Goal: Information Seeking & Learning: Learn about a topic

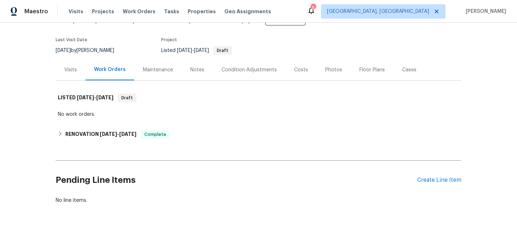
scroll to position [60, 0]
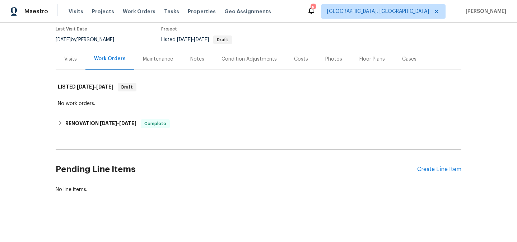
click at [71, 64] on div "Visits" at bounding box center [71, 58] width 30 height 21
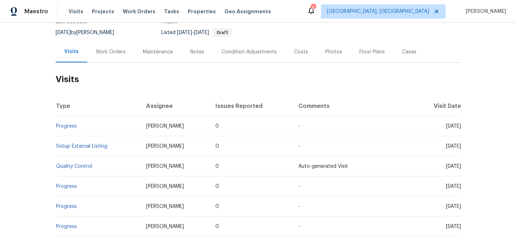
scroll to position [58, 0]
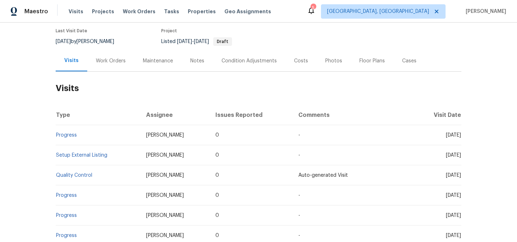
click at [109, 60] on div "Work Orders" at bounding box center [111, 60] width 30 height 7
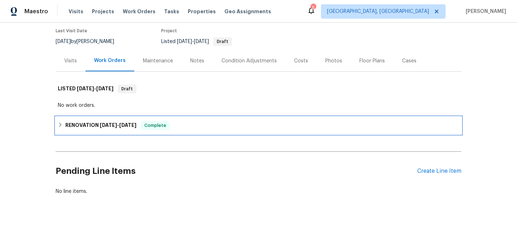
click at [129, 129] on h6 "RENOVATION [DATE] - [DATE]" at bounding box center [100, 125] width 71 height 9
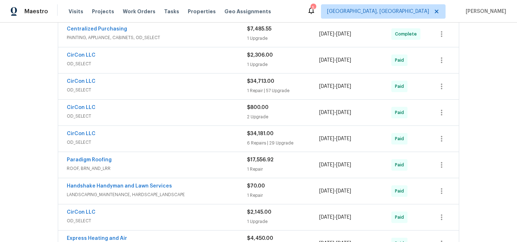
scroll to position [235, 0]
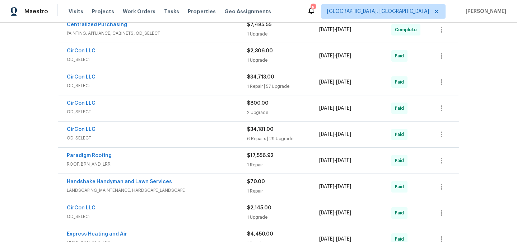
click at [148, 158] on div "Paradigm Roofing" at bounding box center [157, 156] width 180 height 9
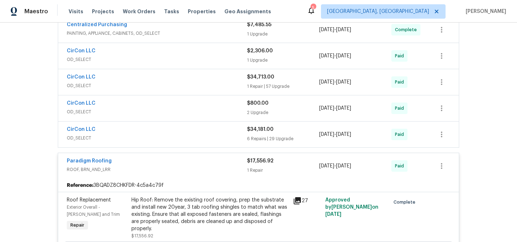
click at [199, 207] on div "Hip Roof: Remove the existing roof covering, prep the substrate and install new…" at bounding box center [209, 215] width 157 height 36
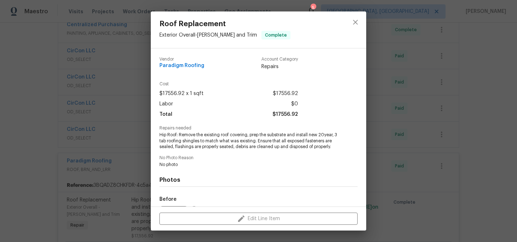
click at [384, 171] on div "Roof Replacement Exterior Overall - [PERSON_NAME] and Trim Complete Vendor Para…" at bounding box center [258, 121] width 517 height 242
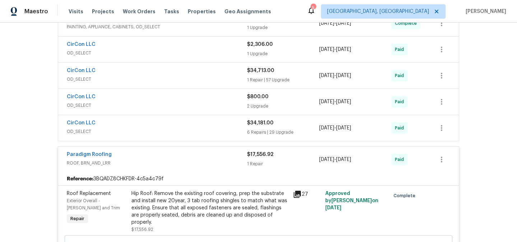
scroll to position [245, 0]
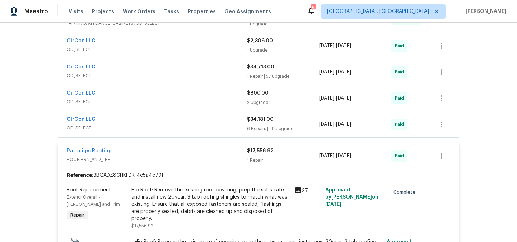
click at [258, 199] on div "Hip Roof: Remove the existing roof covering, prep the substrate and install new…" at bounding box center [209, 205] width 157 height 36
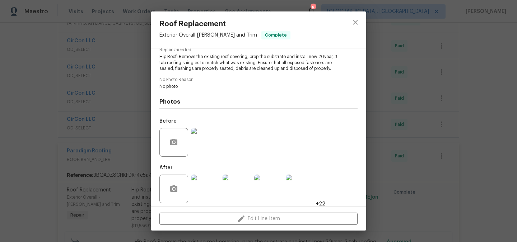
scroll to position [82, 0]
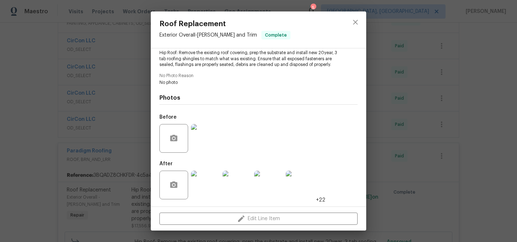
click at [211, 183] on img at bounding box center [205, 185] width 29 height 29
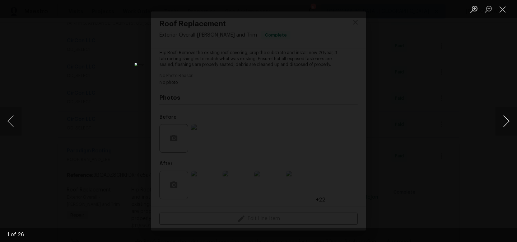
click at [502, 118] on button "Next image" at bounding box center [506, 121] width 22 height 29
click at [504, 130] on button "Next image" at bounding box center [506, 121] width 22 height 29
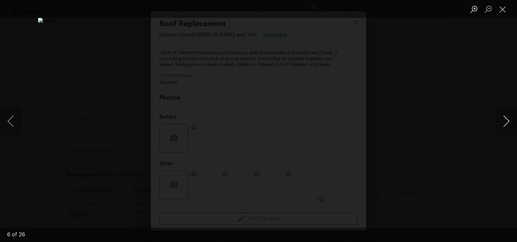
click at [504, 130] on button "Next image" at bounding box center [506, 121] width 22 height 29
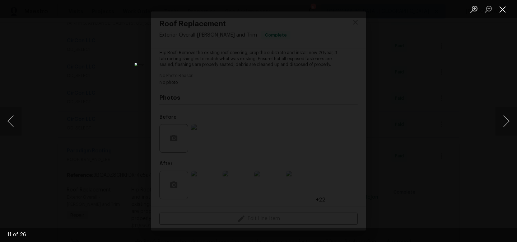
click at [502, 14] on button "Close lightbox" at bounding box center [502, 9] width 14 height 13
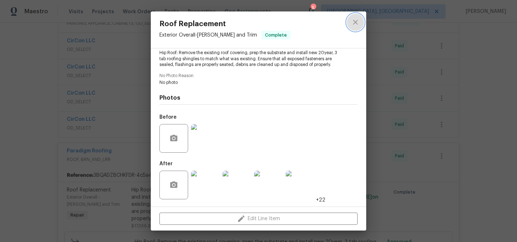
click at [359, 22] on icon "close" at bounding box center [355, 22] width 9 height 9
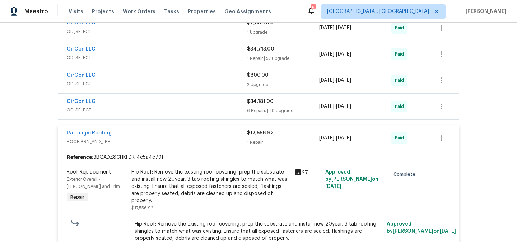
scroll to position [239, 0]
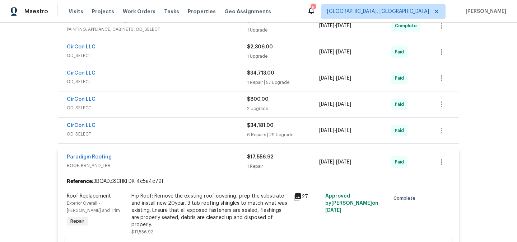
click at [246, 138] on div "CirCon LLC OD_SELECT" at bounding box center [157, 130] width 180 height 17
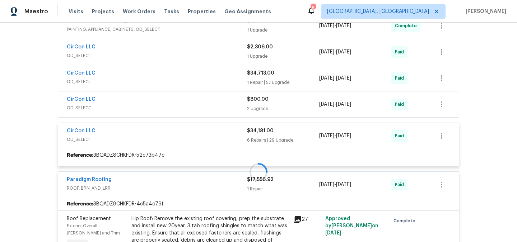
click at [252, 136] on div at bounding box center [259, 172] width 406 height 472
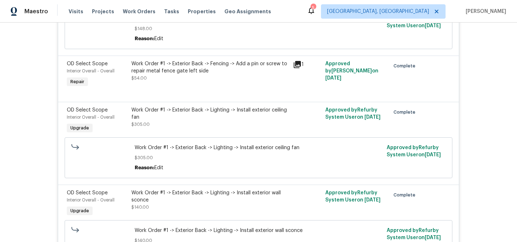
scroll to position [598, 0]
